Goal: Information Seeking & Learning: Learn about a topic

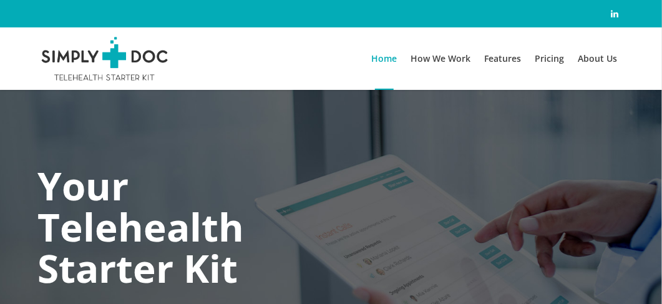
click at [495, 59] on span "Features" at bounding box center [503, 58] width 37 height 12
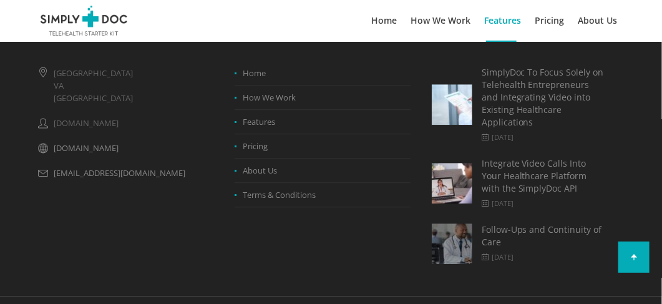
scroll to position [4331, 0]
